Goal: Task Accomplishment & Management: Use online tool/utility

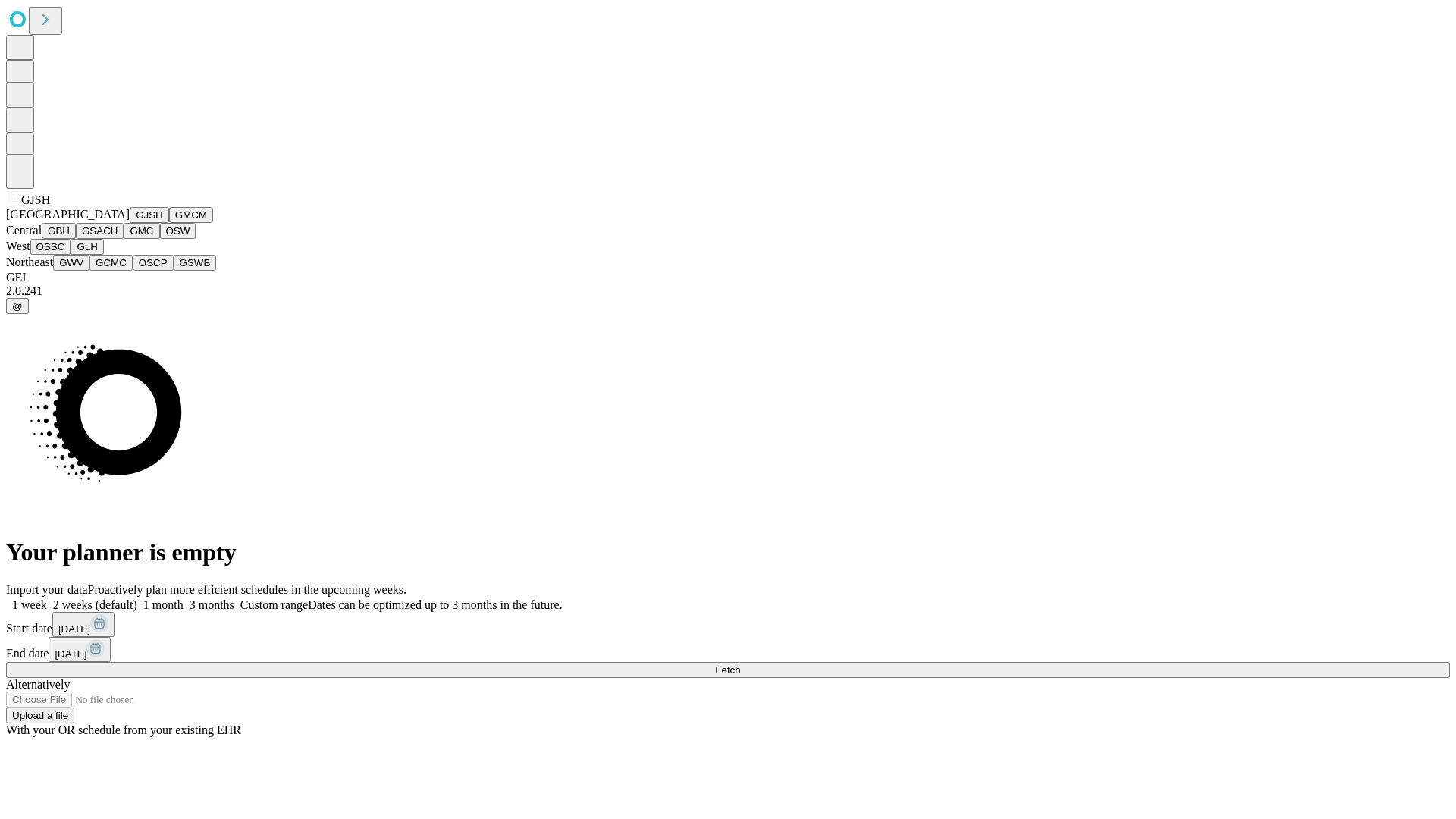
click at [130, 223] on button "GJSH" at bounding box center [150, 215] width 40 height 16
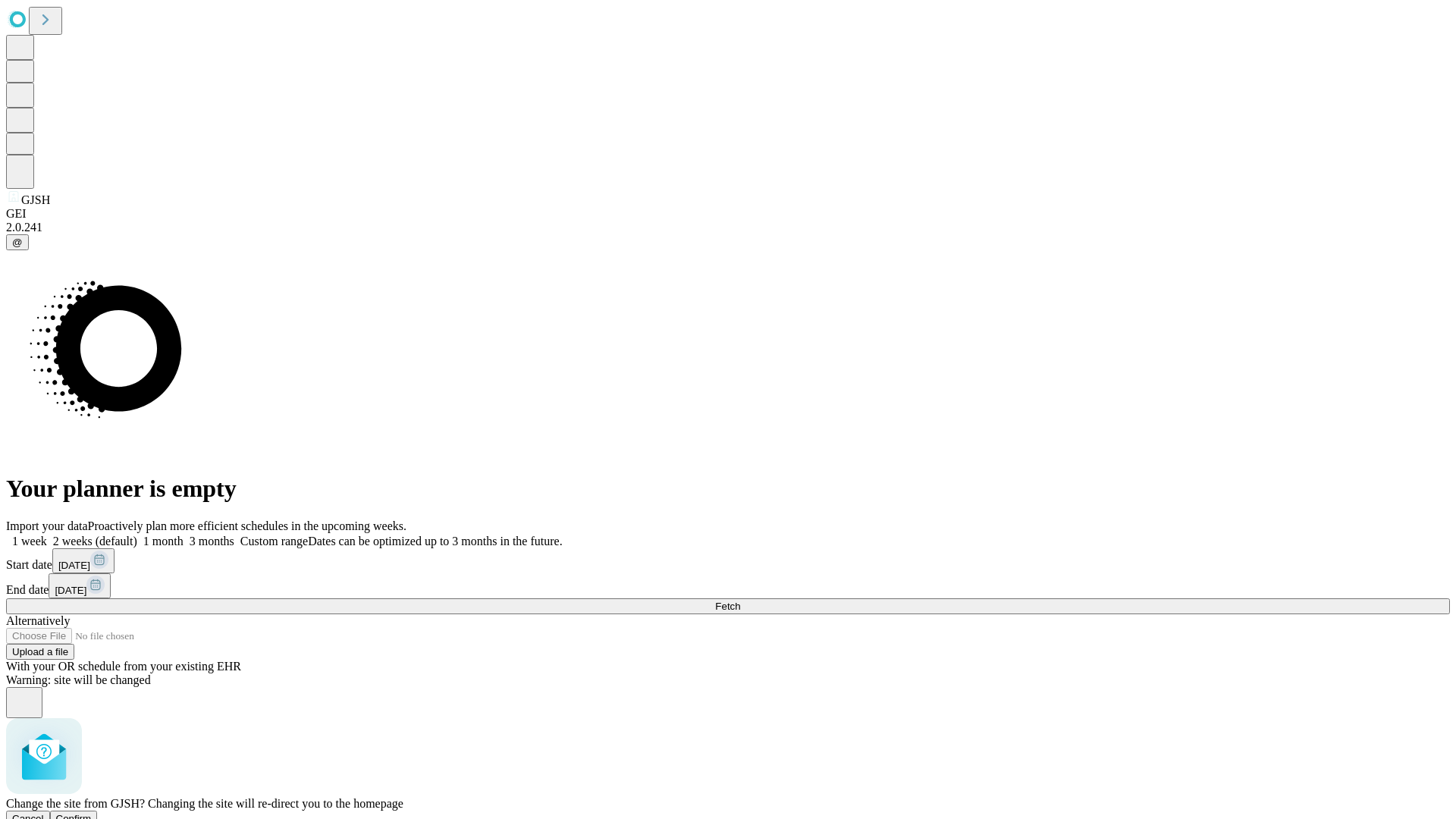
click at [91, 812] on span "Confirm" at bounding box center [74, 818] width 36 height 11
click at [138, 535] on label "2 weeks (default)" at bounding box center [92, 541] width 90 height 13
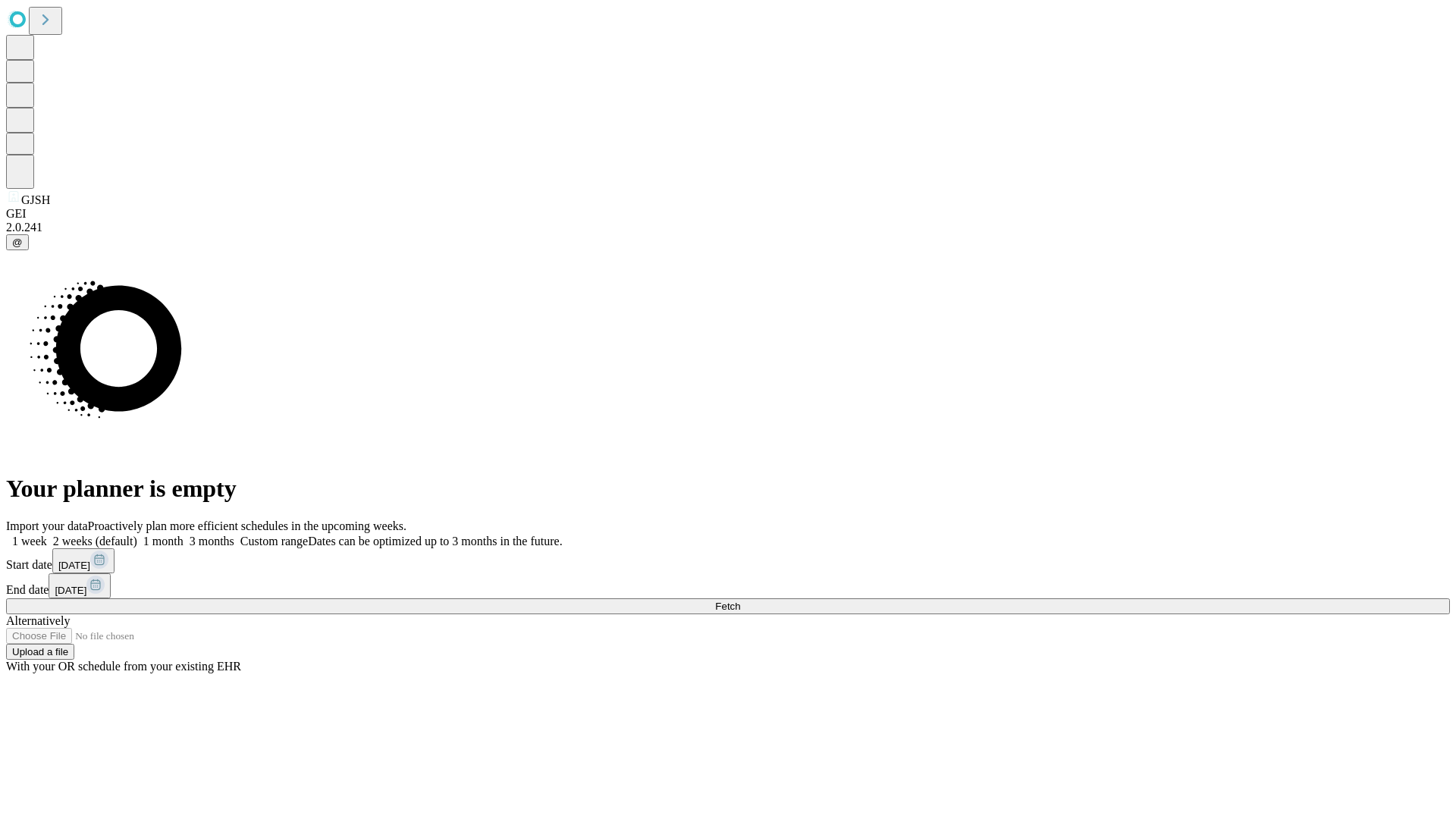
click at [740, 601] on span "Fetch" at bounding box center [727, 606] width 25 height 11
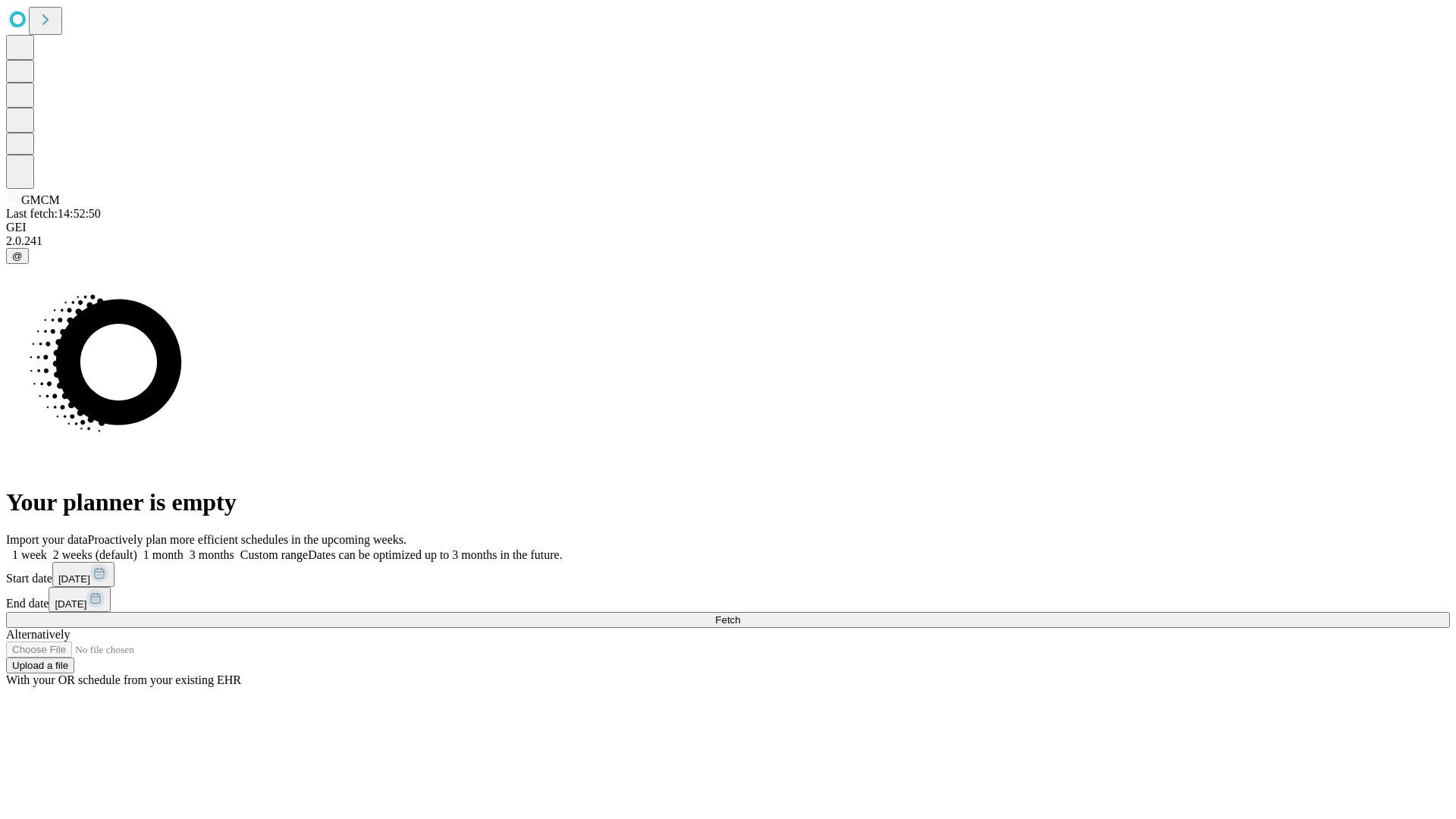
click at [138, 548] on label "2 weeks (default)" at bounding box center [92, 554] width 90 height 13
click at [740, 614] on span "Fetch" at bounding box center [727, 619] width 25 height 11
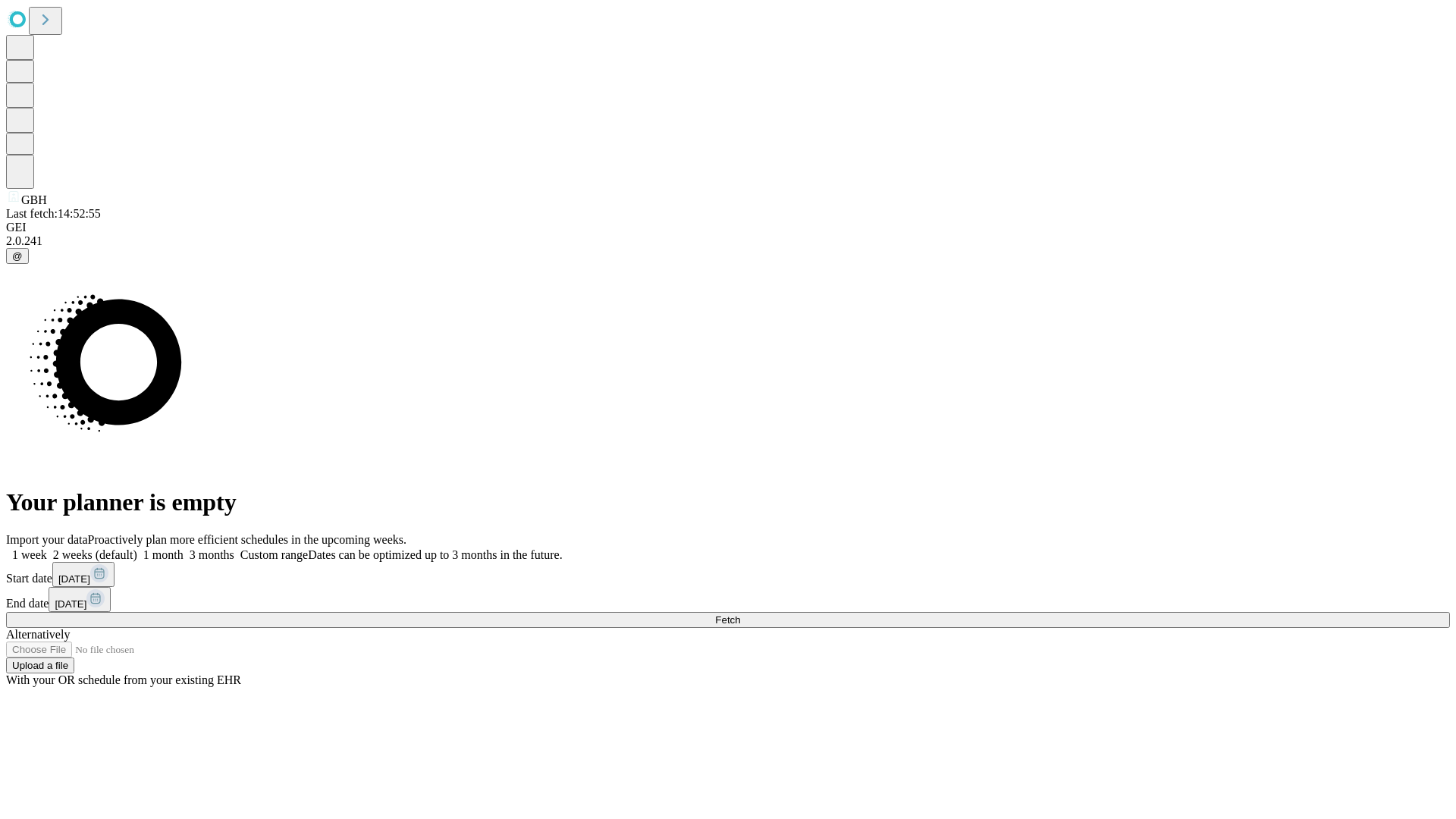
click at [138, 548] on label "2 weeks (default)" at bounding box center [92, 554] width 90 height 13
click at [740, 614] on span "Fetch" at bounding box center [727, 619] width 25 height 11
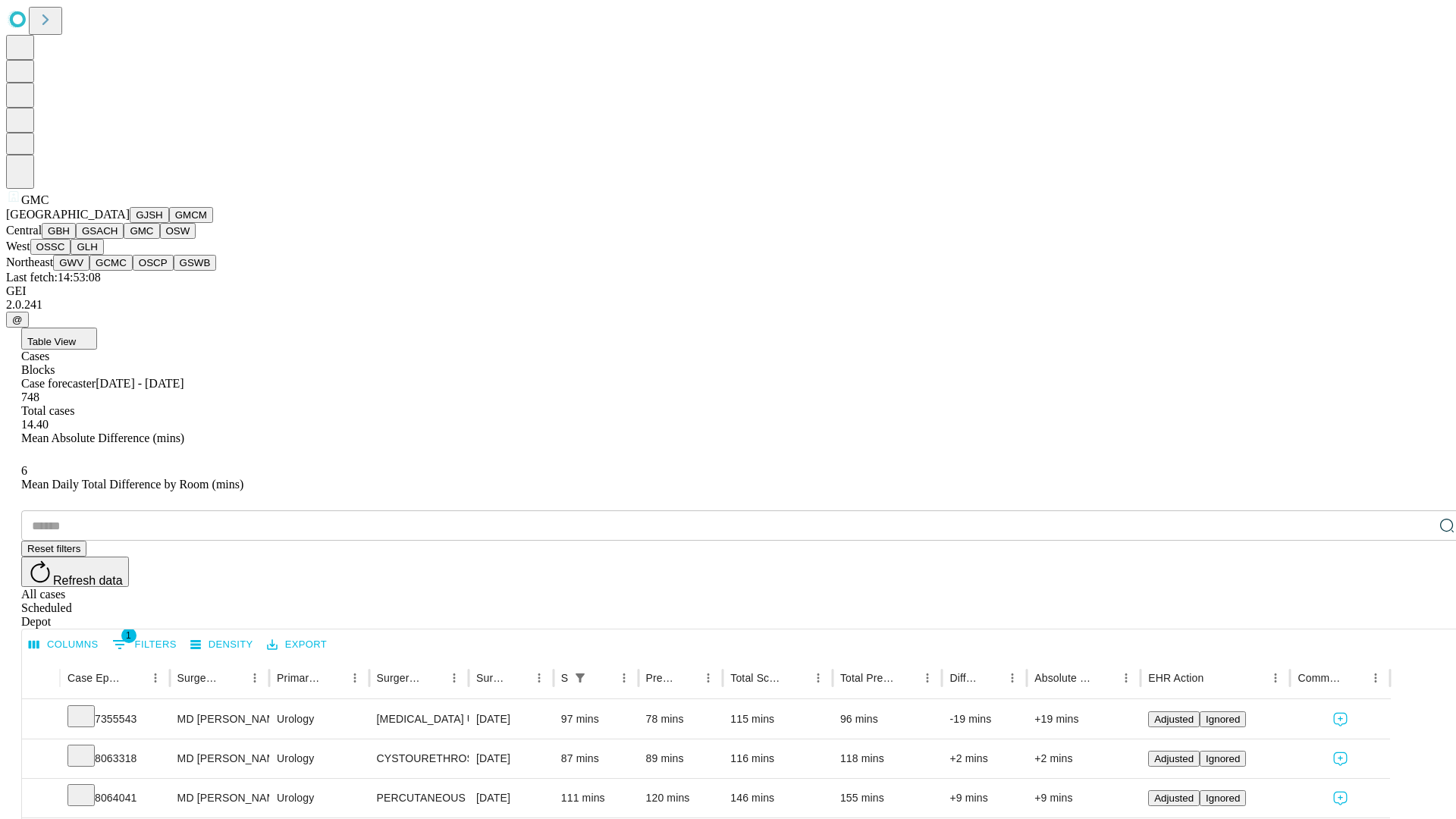
click at [160, 239] on button "OSW" at bounding box center [178, 231] width 37 height 16
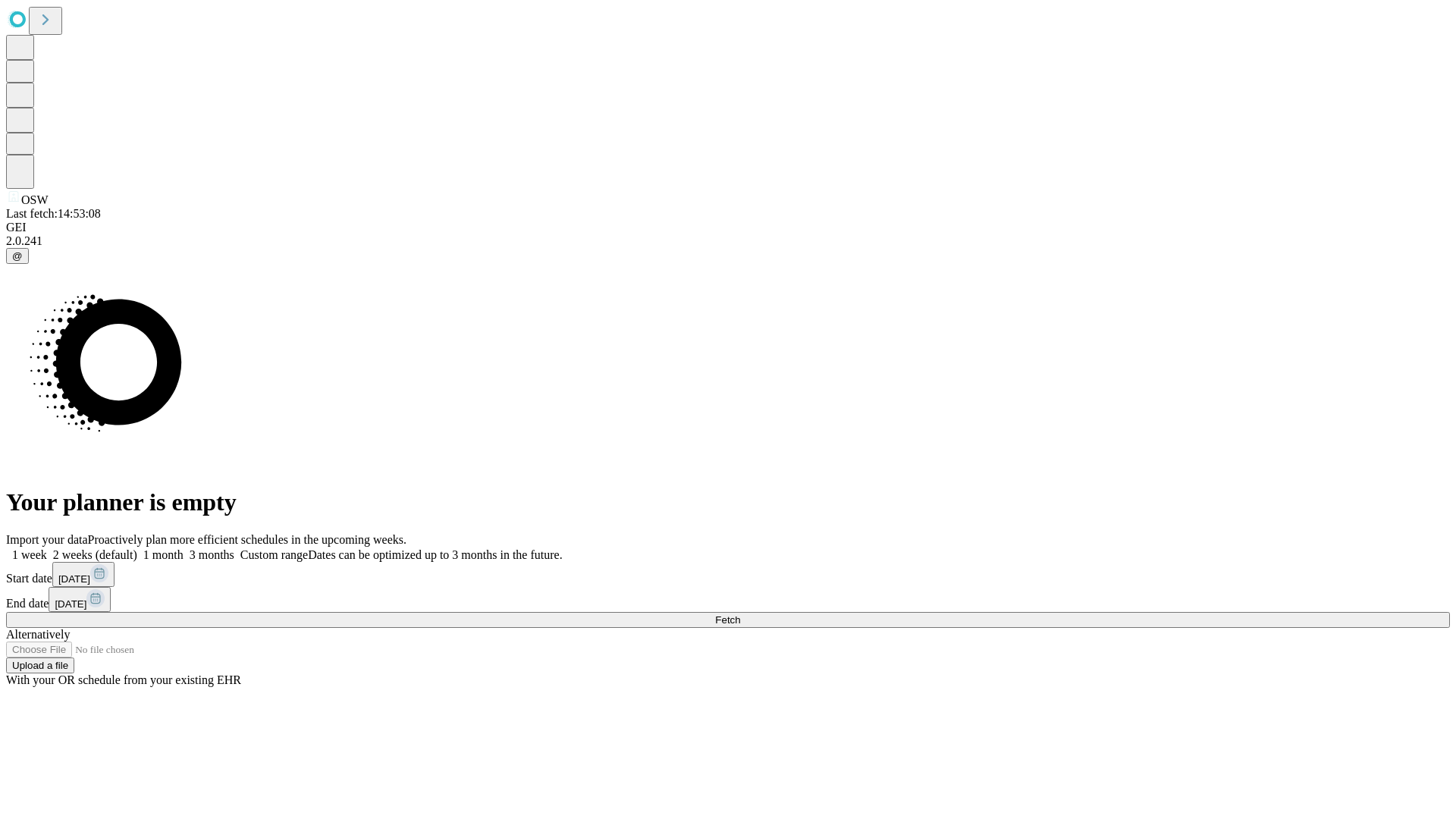
click at [138, 548] on label "2 weeks (default)" at bounding box center [92, 554] width 90 height 13
click at [740, 614] on span "Fetch" at bounding box center [727, 619] width 25 height 11
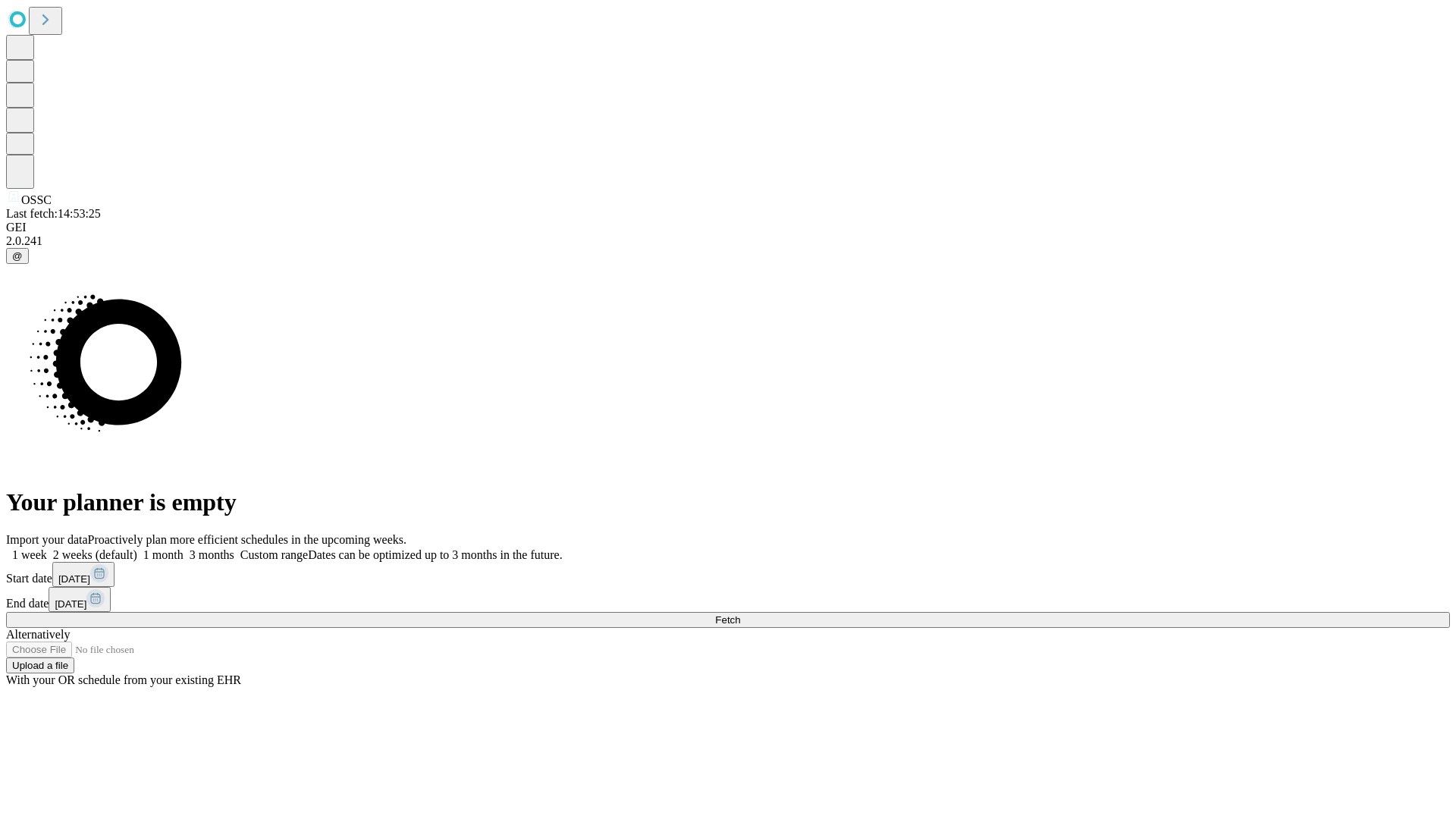
click at [740, 614] on span "Fetch" at bounding box center [727, 619] width 25 height 11
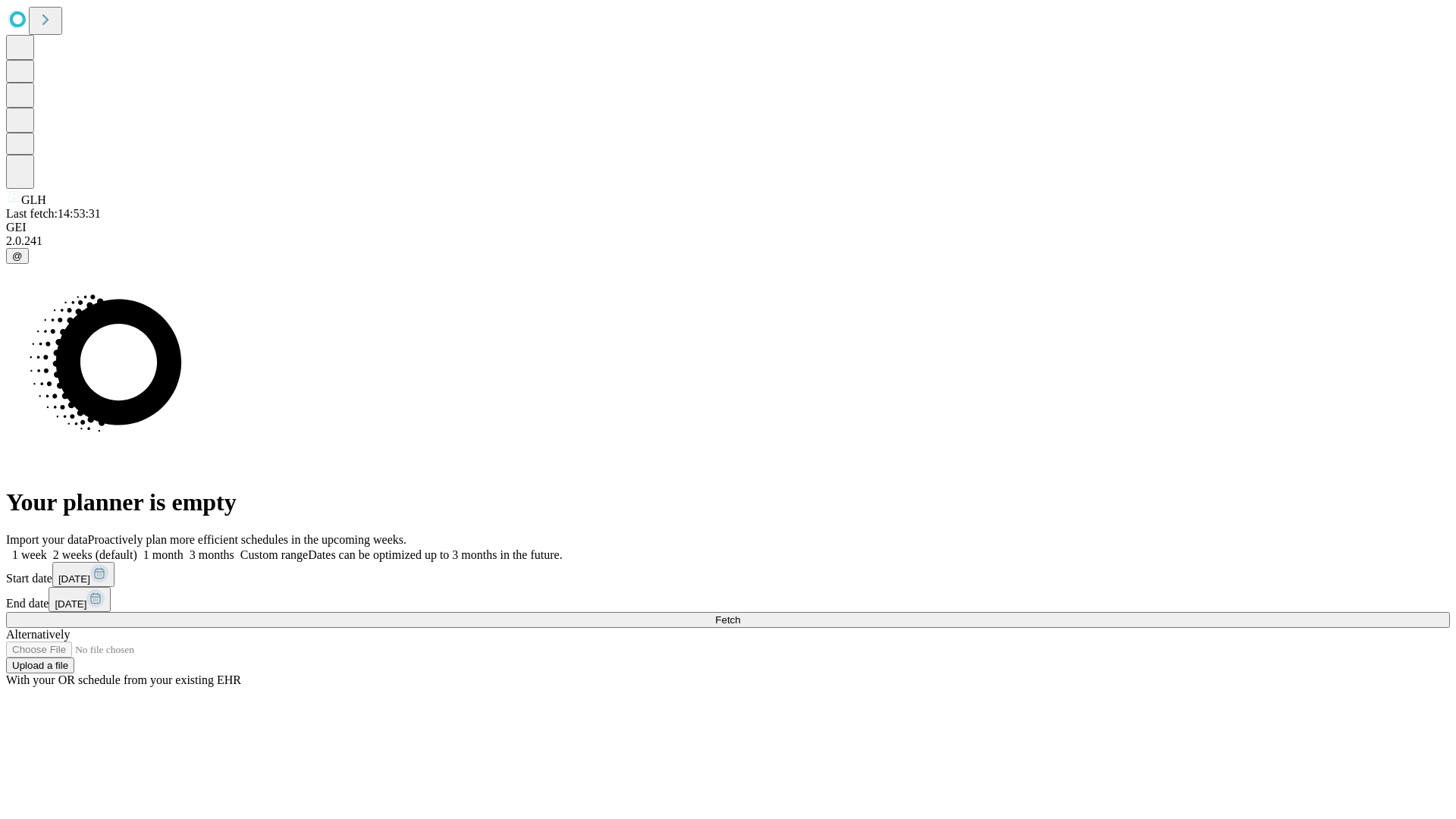
click at [138, 548] on label "2 weeks (default)" at bounding box center [92, 554] width 90 height 13
click at [740, 614] on span "Fetch" at bounding box center [727, 619] width 25 height 11
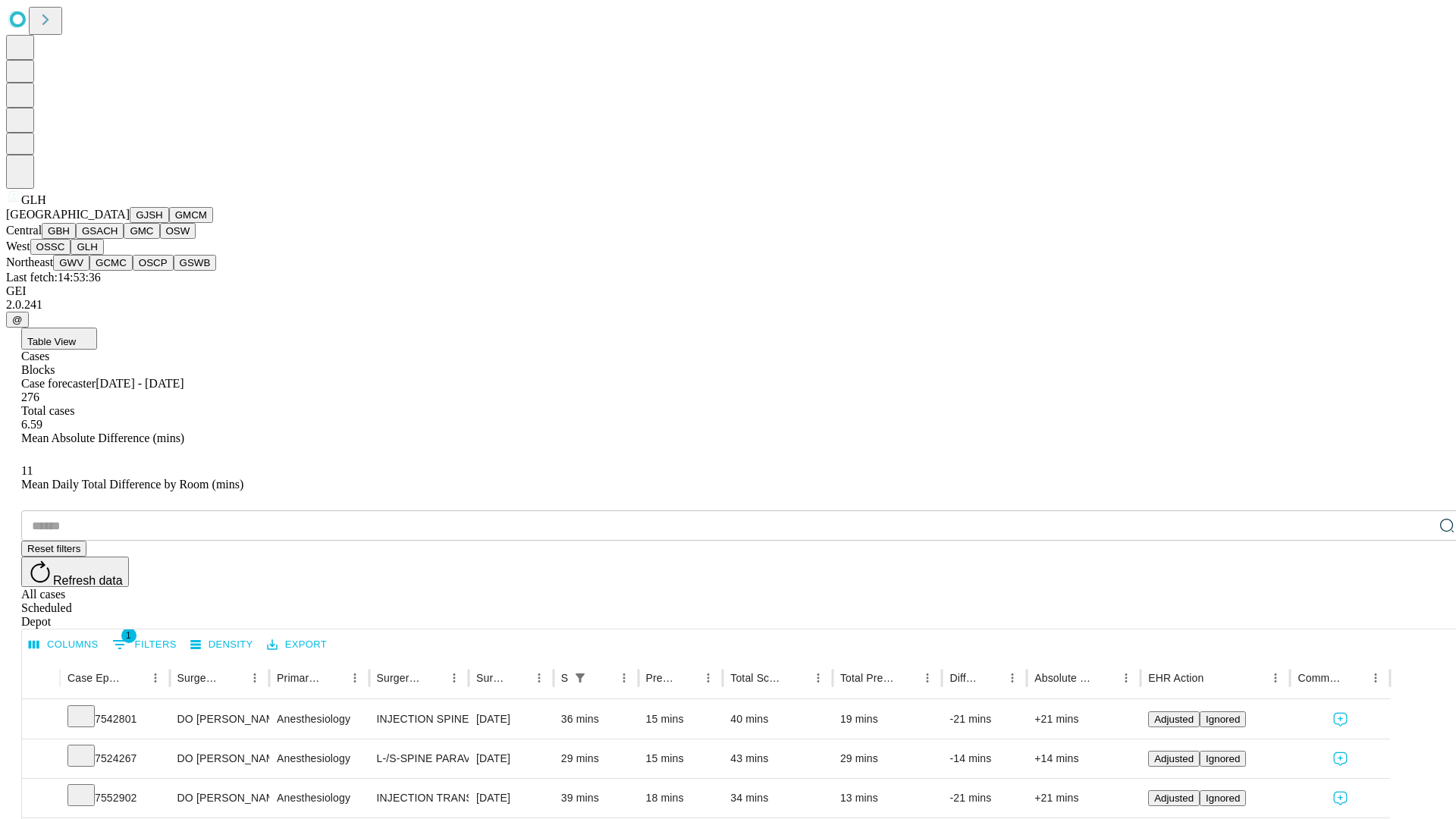
click at [89, 270] on button "GWV" at bounding box center [71, 263] width 37 height 16
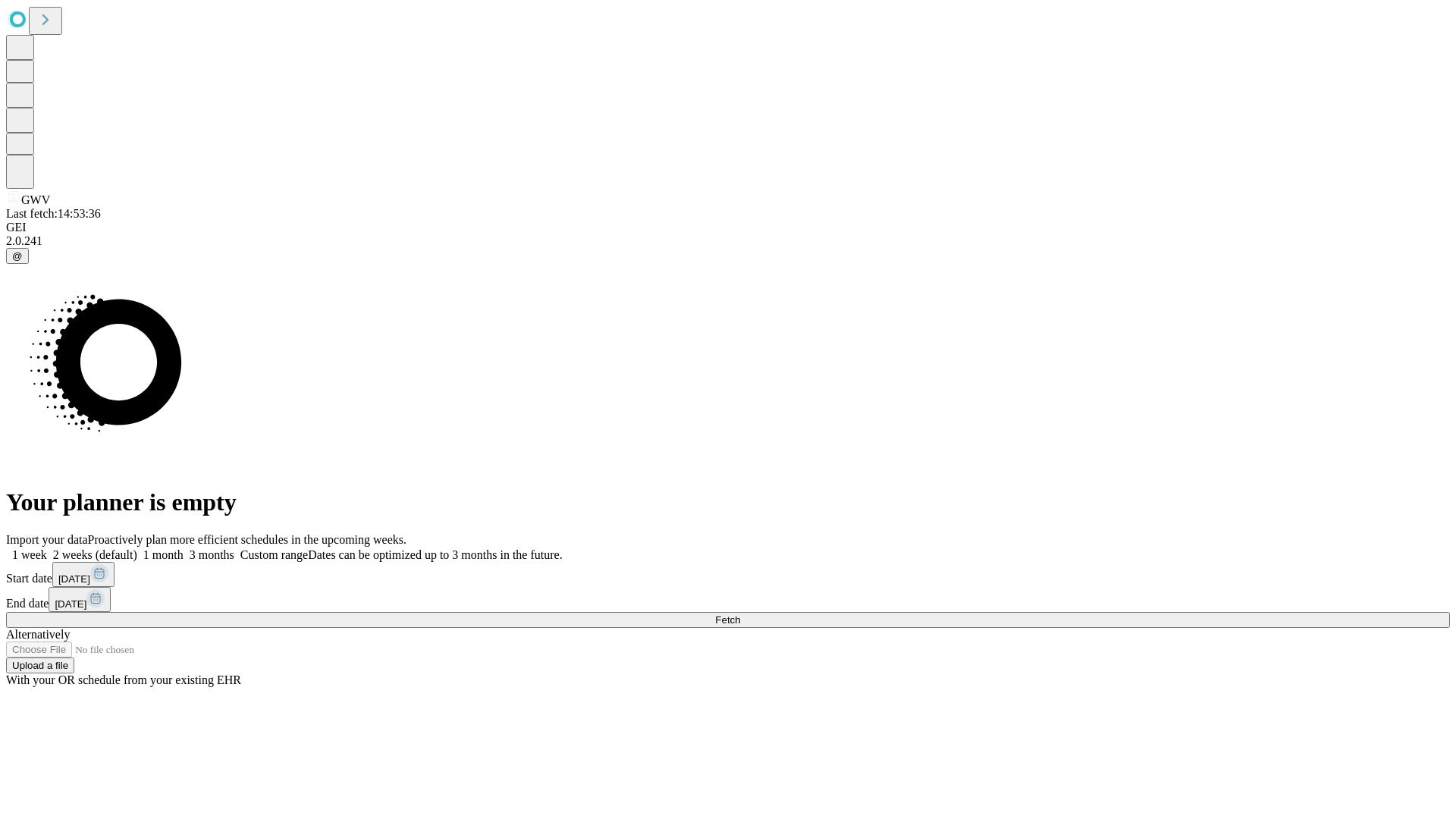
click at [138, 548] on label "2 weeks (default)" at bounding box center [92, 554] width 90 height 13
click at [740, 614] on span "Fetch" at bounding box center [727, 619] width 25 height 11
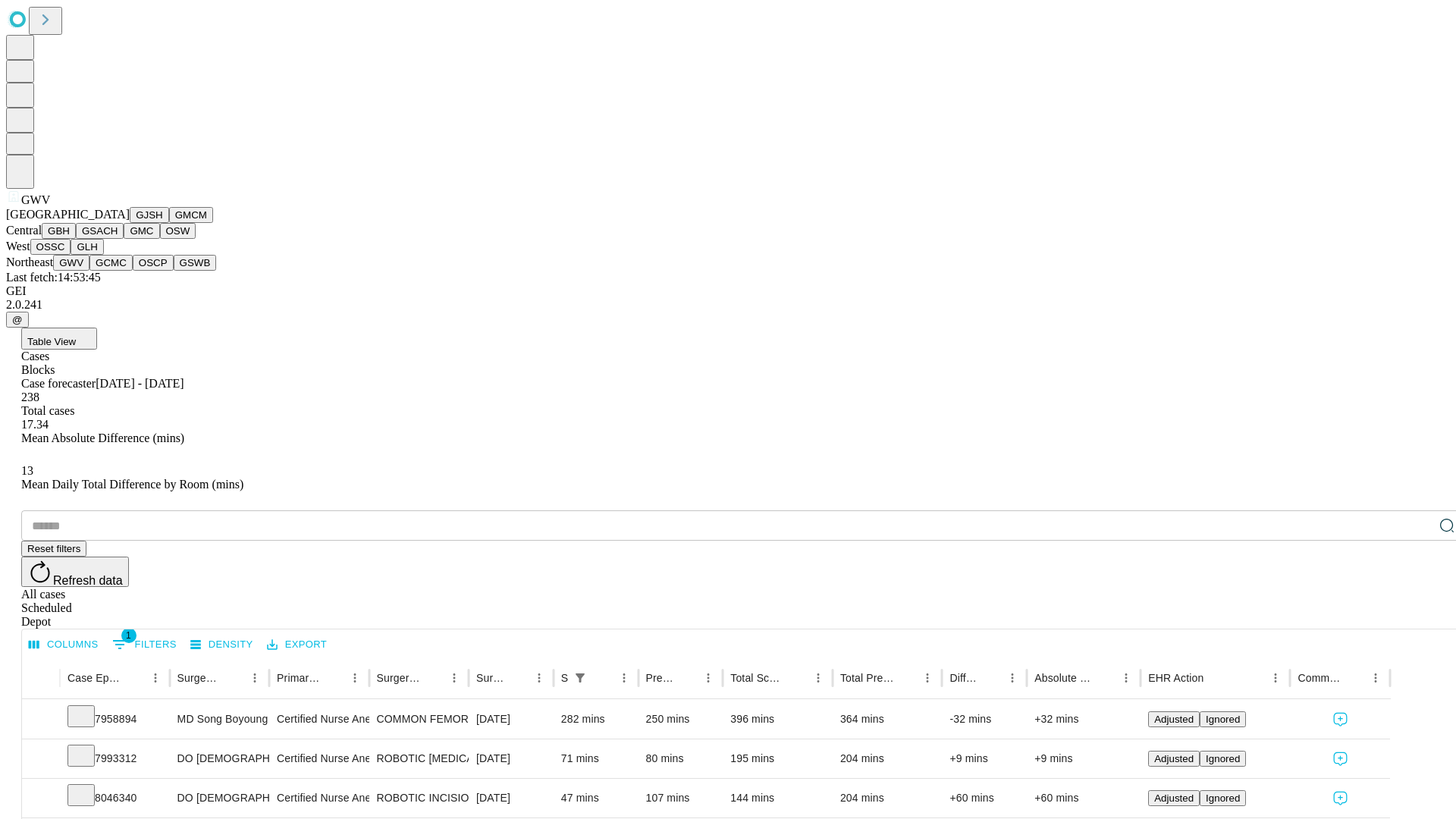
click at [118, 270] on button "GCMC" at bounding box center [111, 263] width 43 height 16
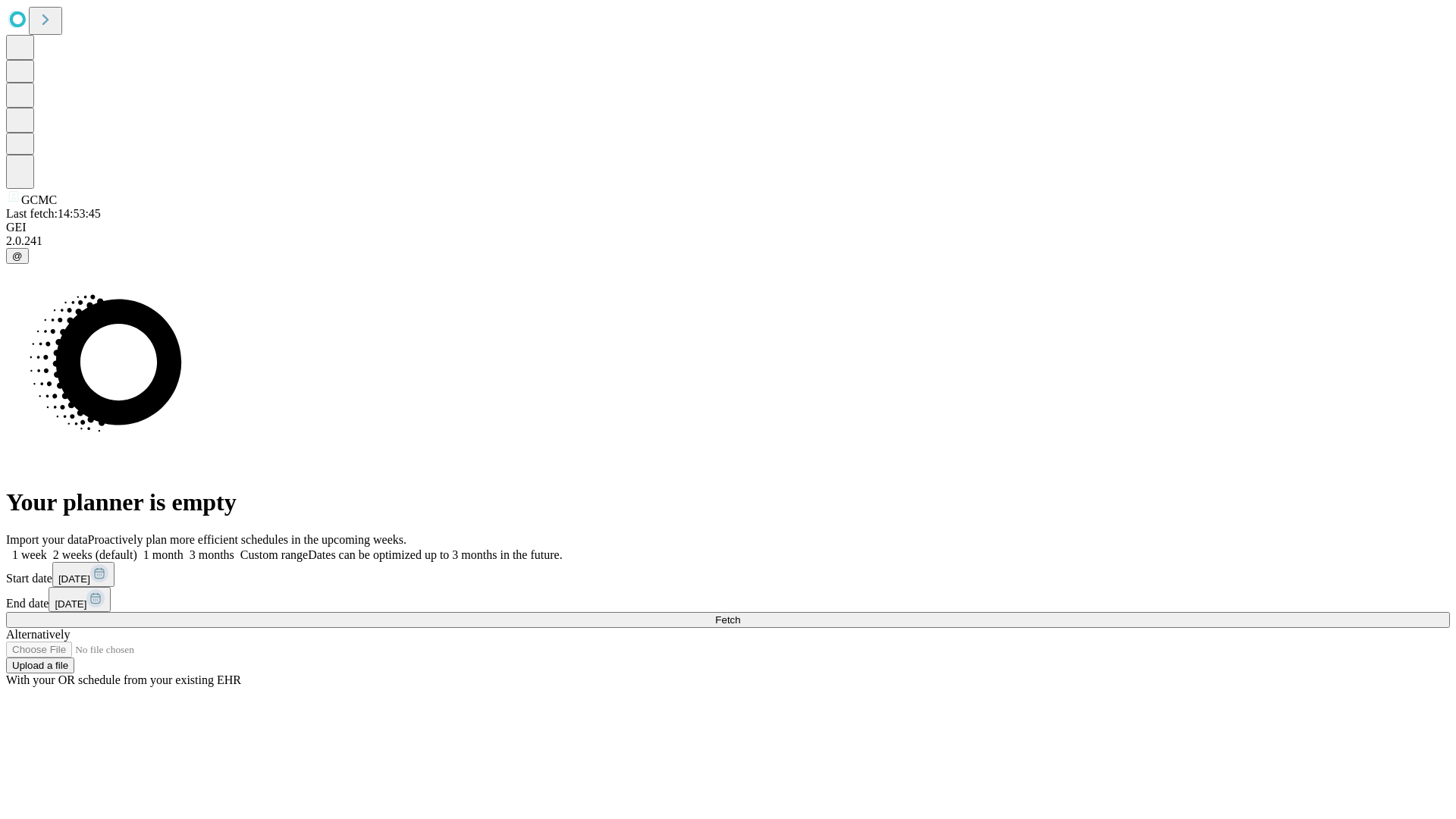
click at [138, 548] on label "2 weeks (default)" at bounding box center [92, 554] width 90 height 13
click at [740, 614] on span "Fetch" at bounding box center [727, 619] width 25 height 11
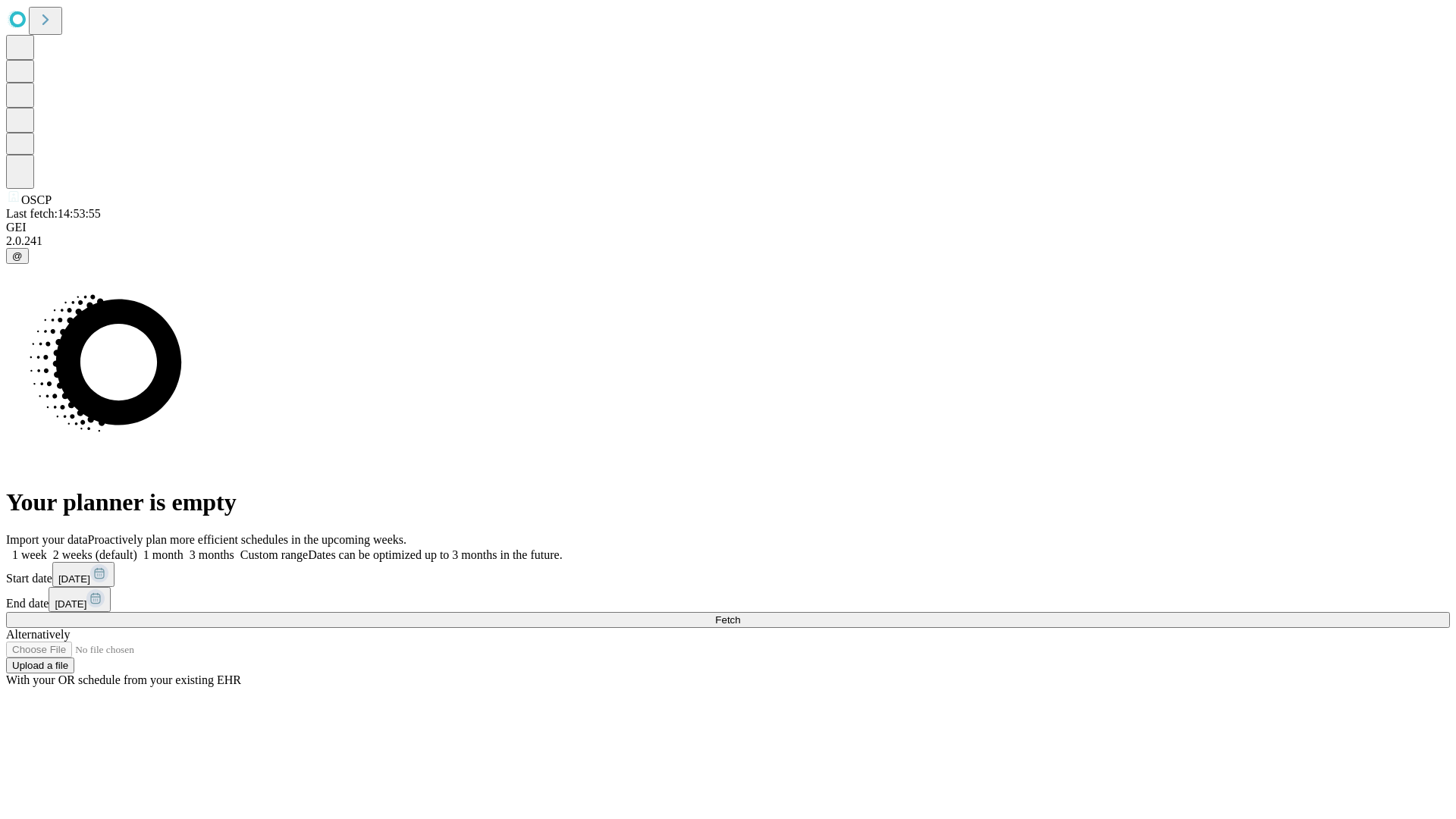
click at [138, 548] on label "2 weeks (default)" at bounding box center [92, 554] width 90 height 13
click at [740, 614] on span "Fetch" at bounding box center [727, 619] width 25 height 11
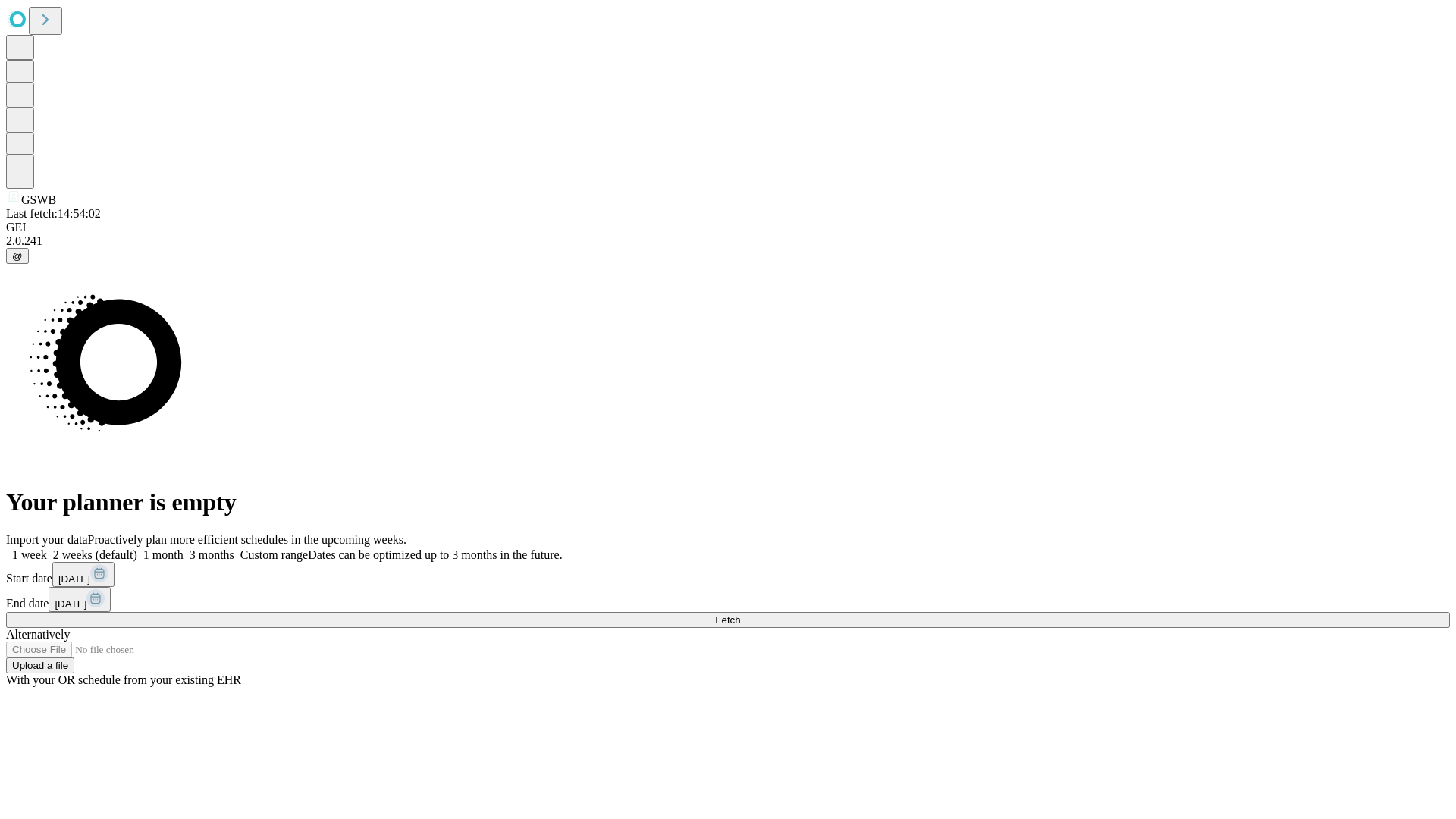
click at [138, 548] on label "2 weeks (default)" at bounding box center [92, 554] width 90 height 13
click at [740, 614] on span "Fetch" at bounding box center [727, 619] width 25 height 11
